Goal: Information Seeking & Learning: Learn about a topic

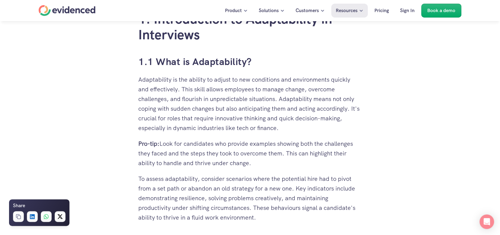
scroll to position [453, 0]
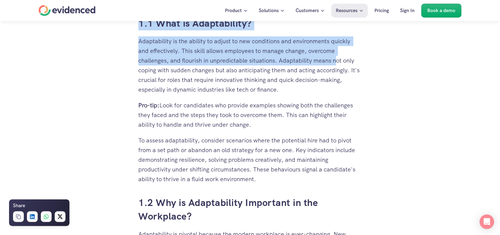
drag, startPoint x: 201, startPoint y: 42, endPoint x: 333, endPoint y: 80, distance: 137.0
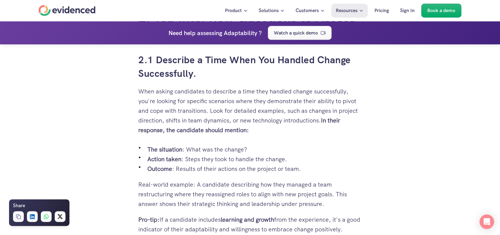
scroll to position [1208, 0]
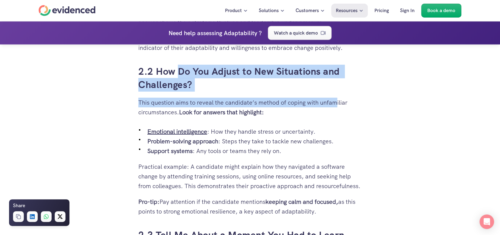
drag, startPoint x: 180, startPoint y: 73, endPoint x: 338, endPoint y: 100, distance: 160.4
click at [338, 100] on p "This question aims to reveal the candidate’s method of coping with unfamiliar c…" at bounding box center [250, 107] width 224 height 19
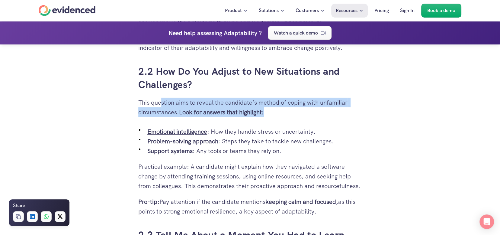
drag, startPoint x: 162, startPoint y: 102, endPoint x: 347, endPoint y: 114, distance: 184.7
click at [341, 110] on p "This question aims to reveal the candidate’s method of coping with unfamiliar c…" at bounding box center [250, 107] width 224 height 19
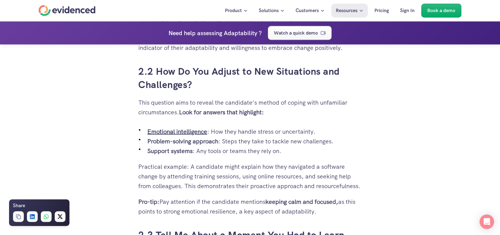
click at [358, 130] on p "Emotional intelligence : How they handle stress or uncertainty." at bounding box center [254, 132] width 215 height 10
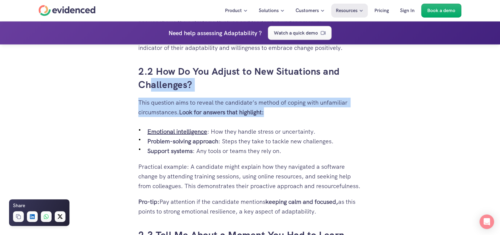
drag, startPoint x: 294, startPoint y: 112, endPoint x: 167, endPoint y: 84, distance: 130.2
click at [286, 110] on p "This question aims to reveal the candidate’s method of coping with unfamiliar c…" at bounding box center [250, 107] width 224 height 19
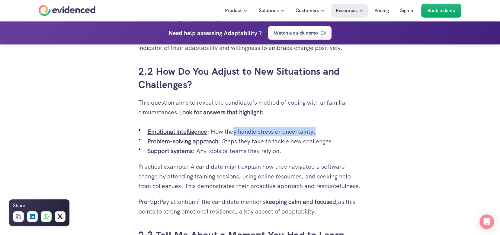
drag, startPoint x: 256, startPoint y: 131, endPoint x: 385, endPoint y: 136, distance: 128.5
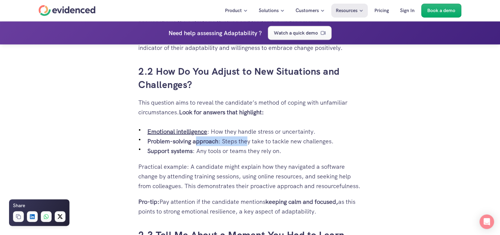
drag, startPoint x: 197, startPoint y: 143, endPoint x: 299, endPoint y: 143, distance: 102.1
click at [287, 143] on p "Problem-solving approach : Steps they take to tackle new challenges." at bounding box center [254, 141] width 215 height 10
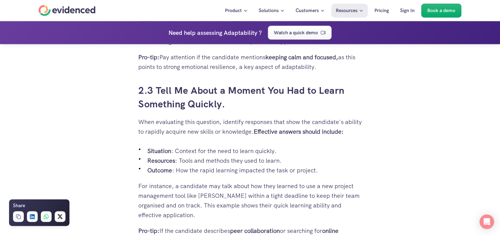
scroll to position [1239, 0]
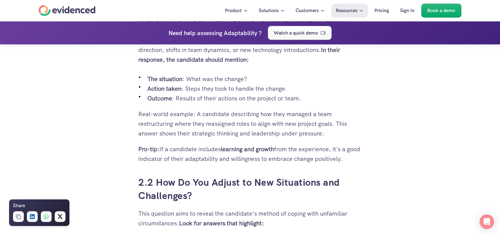
scroll to position [1148, 0]
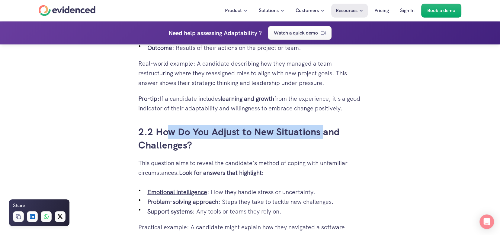
drag, startPoint x: 216, startPoint y: 128, endPoint x: 326, endPoint y: 137, distance: 110.6
click at [326, 136] on h3 "2.2 How Do You Adjust to New Situations and Challenges?" at bounding box center [250, 138] width 224 height 27
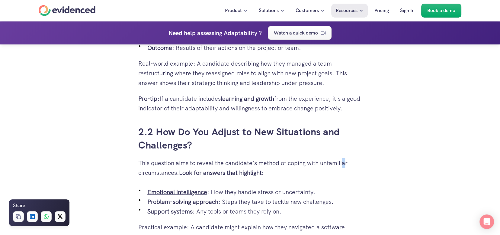
click at [348, 161] on p "This question aims to reveal the candidate’s method of coping with unfamiliar c…" at bounding box center [250, 167] width 224 height 19
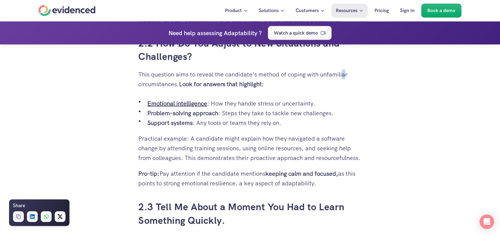
scroll to position [1239, 0]
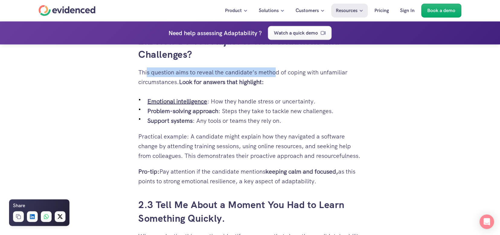
drag, startPoint x: 147, startPoint y: 71, endPoint x: 277, endPoint y: 74, distance: 130.0
click at [277, 74] on p "This question aims to reveal the candidate’s method of coping with unfamiliar c…" at bounding box center [250, 76] width 224 height 19
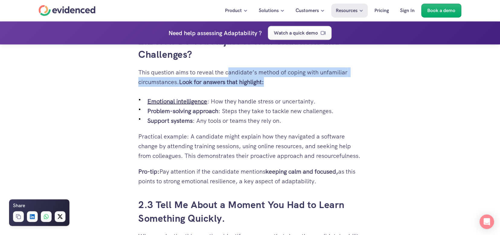
drag, startPoint x: 228, startPoint y: 71, endPoint x: 332, endPoint y: 84, distance: 104.2
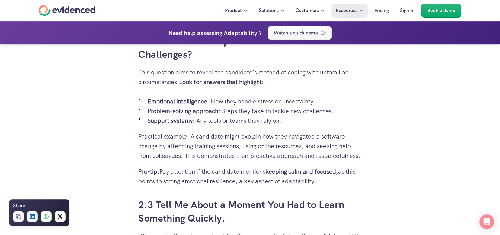
drag, startPoint x: 151, startPoint y: 82, endPoint x: 268, endPoint y: 85, distance: 116.4
click at [268, 85] on p "This question aims to reveal the candidate’s method of coping with unfamiliar c…" at bounding box center [250, 76] width 224 height 19
click at [300, 137] on p "Practical example: A candidate might explain how they navigated a software chan…" at bounding box center [250, 145] width 224 height 29
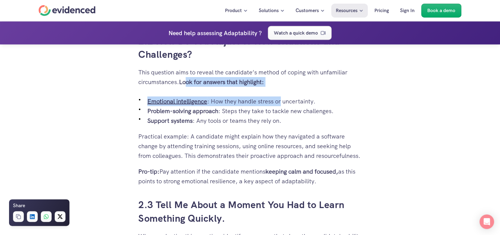
drag, startPoint x: 187, startPoint y: 80, endPoint x: 280, endPoint y: 109, distance: 97.1
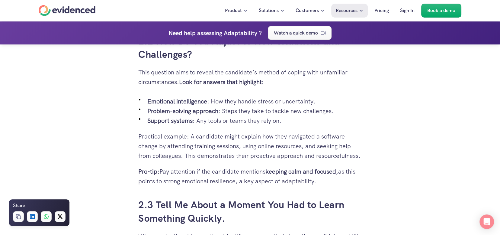
click at [278, 114] on p "Problem-solving approach : Steps they take to tackle new challenges." at bounding box center [254, 111] width 215 height 10
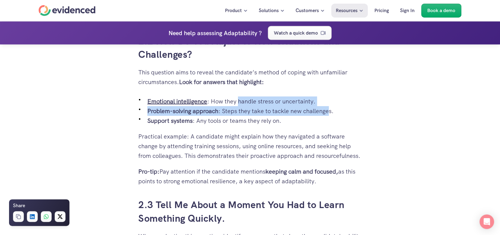
drag, startPoint x: 238, startPoint y: 101, endPoint x: 326, endPoint y: 110, distance: 88.7
click at [326, 110] on ul "Emotional intelligence : How they handle stress or uncertainty. Problem-solving…" at bounding box center [250, 110] width 224 height 29
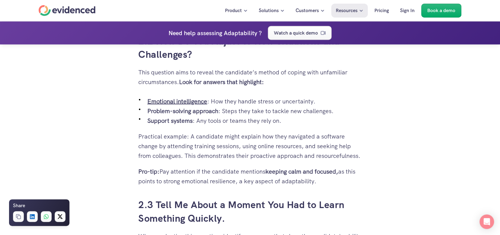
click at [324, 118] on p "Support systems : Any tools or teams they rely on." at bounding box center [254, 121] width 215 height 10
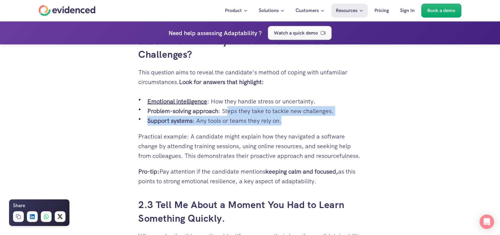
drag, startPoint x: 227, startPoint y: 112, endPoint x: 320, endPoint y: 125, distance: 93.7
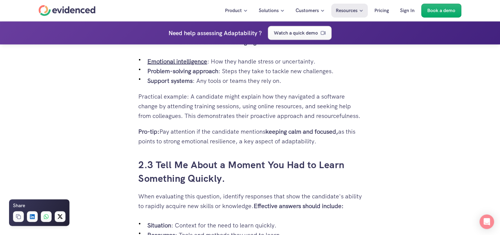
scroll to position [1269, 0]
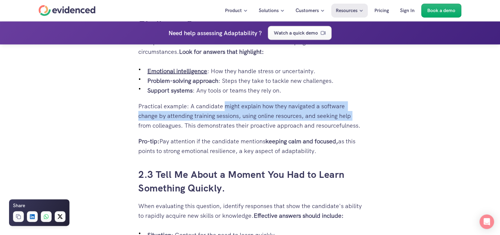
drag, startPoint x: 226, startPoint y: 107, endPoint x: 373, endPoint y: 115, distance: 147.0
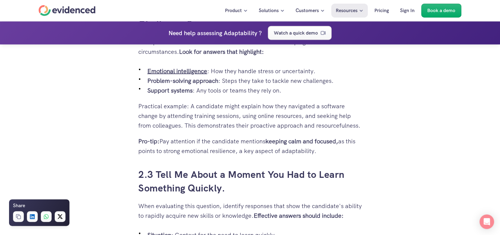
click at [239, 130] on p "Practical example: A candidate might explain how they navigated a software chan…" at bounding box center [250, 115] width 224 height 29
click at [292, 127] on p "Practical example: A candidate might explain how they navigated a software chan…" at bounding box center [250, 115] width 224 height 29
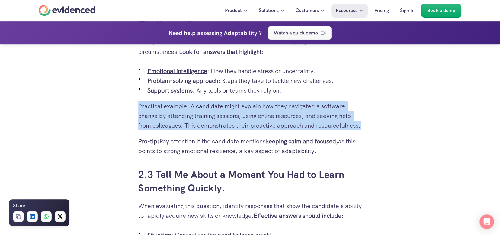
drag, startPoint x: 180, startPoint y: 131, endPoint x: 260, endPoint y: 152, distance: 82.4
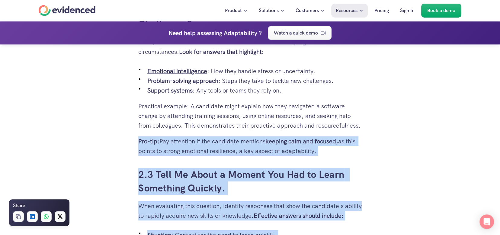
click at [290, 156] on p "Pro-tip: Pay attention if the candidate mentions keeping calm and focused, as t…" at bounding box center [250, 145] width 224 height 19
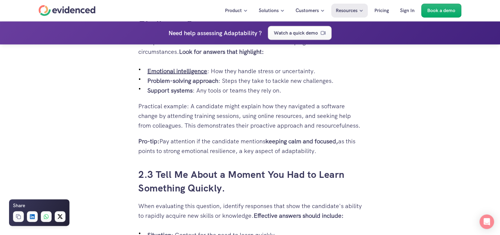
drag, startPoint x: 195, startPoint y: 139, endPoint x: 185, endPoint y: 134, distance: 11.8
click at [195, 130] on p "Practical example: A candidate might explain how they navigated a software chan…" at bounding box center [250, 115] width 224 height 29
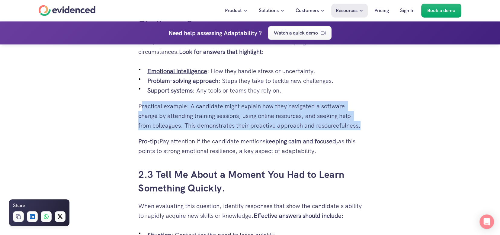
drag, startPoint x: 184, startPoint y: 134, endPoint x: 141, endPoint y: 106, distance: 50.7
click at [141, 106] on p "Practical example: A candidate might explain how they navigated a software chan…" at bounding box center [250, 115] width 224 height 29
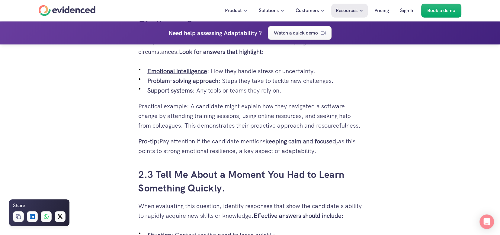
click at [277, 155] on p "Pro-tip: Pay attention if the candidate mentions keeping calm and focused, as t…" at bounding box center [250, 145] width 224 height 19
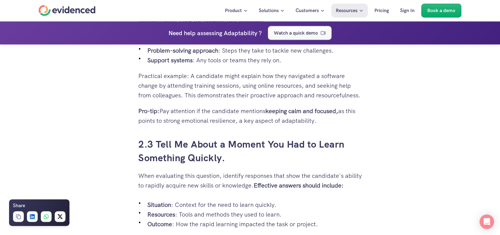
click at [211, 123] on p "Pro-tip: Pay attention if the candidate mentions keeping calm and focused, as t…" at bounding box center [250, 115] width 224 height 19
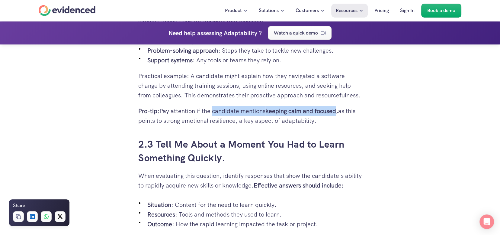
drag, startPoint x: 211, startPoint y: 123, endPoint x: 328, endPoint y: 121, distance: 116.9
click at [328, 121] on p "Pro-tip: Pay attention if the candidate mentions keeping calm and focused, as t…" at bounding box center [250, 115] width 224 height 19
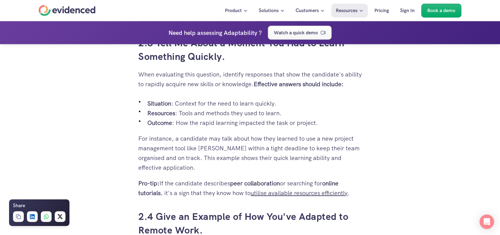
scroll to position [1390, 0]
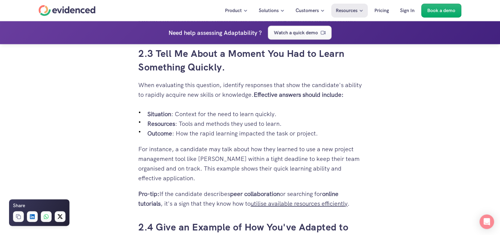
click at [289, 97] on p "When evaluating this question, identify responses that show the candidate's abi…" at bounding box center [250, 89] width 224 height 19
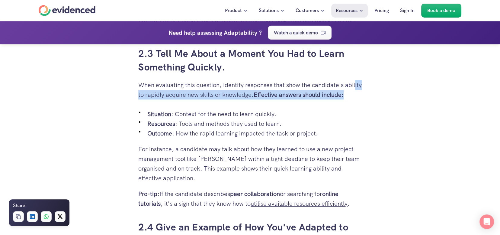
drag, startPoint x: 149, startPoint y: 103, endPoint x: 265, endPoint y: 111, distance: 116.6
click at [265, 99] on p "When evaluating this question, identify responses that show the candidate's abi…" at bounding box center [250, 89] width 224 height 19
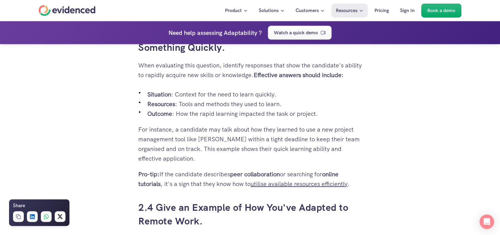
scroll to position [1420, 0]
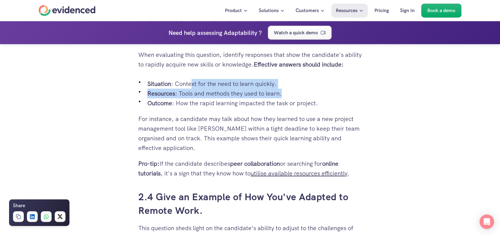
drag, startPoint x: 191, startPoint y: 98, endPoint x: 313, endPoint y: 112, distance: 122.5
click at [313, 108] on ul "Situation : Context for the need to learn quickly. Resources : Tools and method…" at bounding box center [250, 93] width 224 height 29
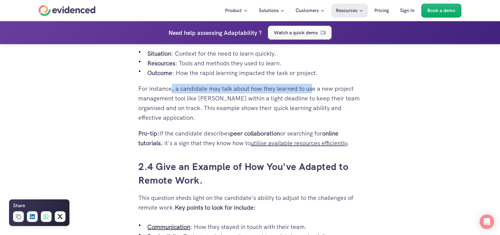
drag, startPoint x: 172, startPoint y: 105, endPoint x: 315, endPoint y: 109, distance: 143.0
click at [314, 109] on p "For instance, a candidate may talk about how they learned to use a new project …" at bounding box center [250, 103] width 224 height 39
click at [360, 122] on p "For instance, a candidate may talk about how they learned to use a new project …" at bounding box center [250, 103] width 224 height 39
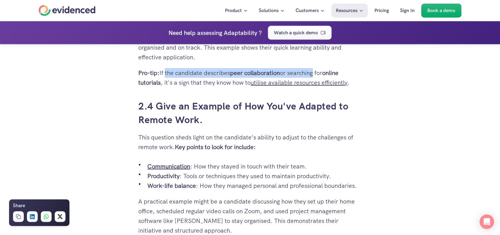
drag, startPoint x: 165, startPoint y: 92, endPoint x: 314, endPoint y: 94, distance: 148.7
click at [314, 87] on p "Pro-tip: If the candidate describes peer collaboration or searching for online …" at bounding box center [250, 77] width 224 height 19
click at [414, 86] on div "You want the best candidates for your team. But how do you ensure they can hand…" at bounding box center [250, 195] width 500 height 3092
click at [390, 124] on div "You want the best candidates for your team. But how do you ensure they can hand…" at bounding box center [250, 195] width 500 height 3092
click at [392, 143] on div "You want the best candidates for your team. But how do you ensure they can hand…" at bounding box center [250, 195] width 500 height 3092
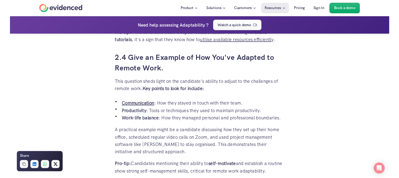
scroll to position [1541, 0]
